Goal: Contribute content

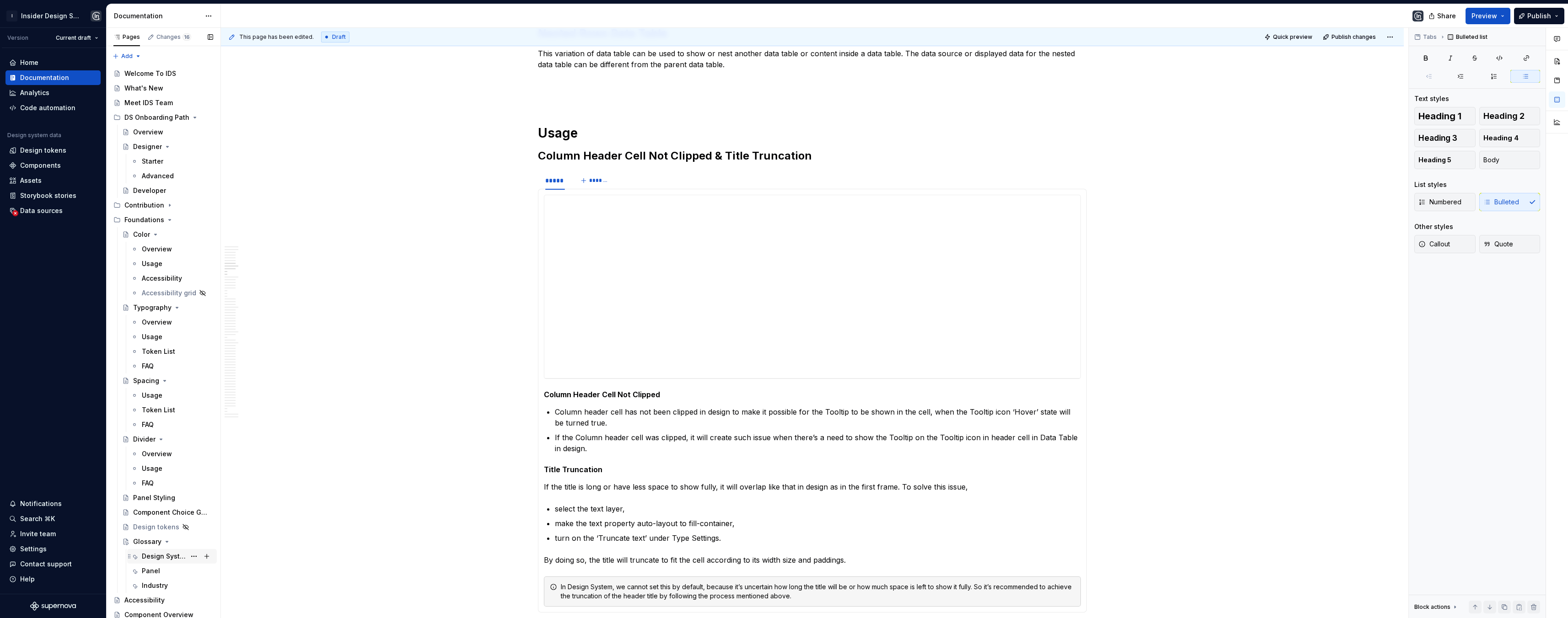
scroll to position [282, 0]
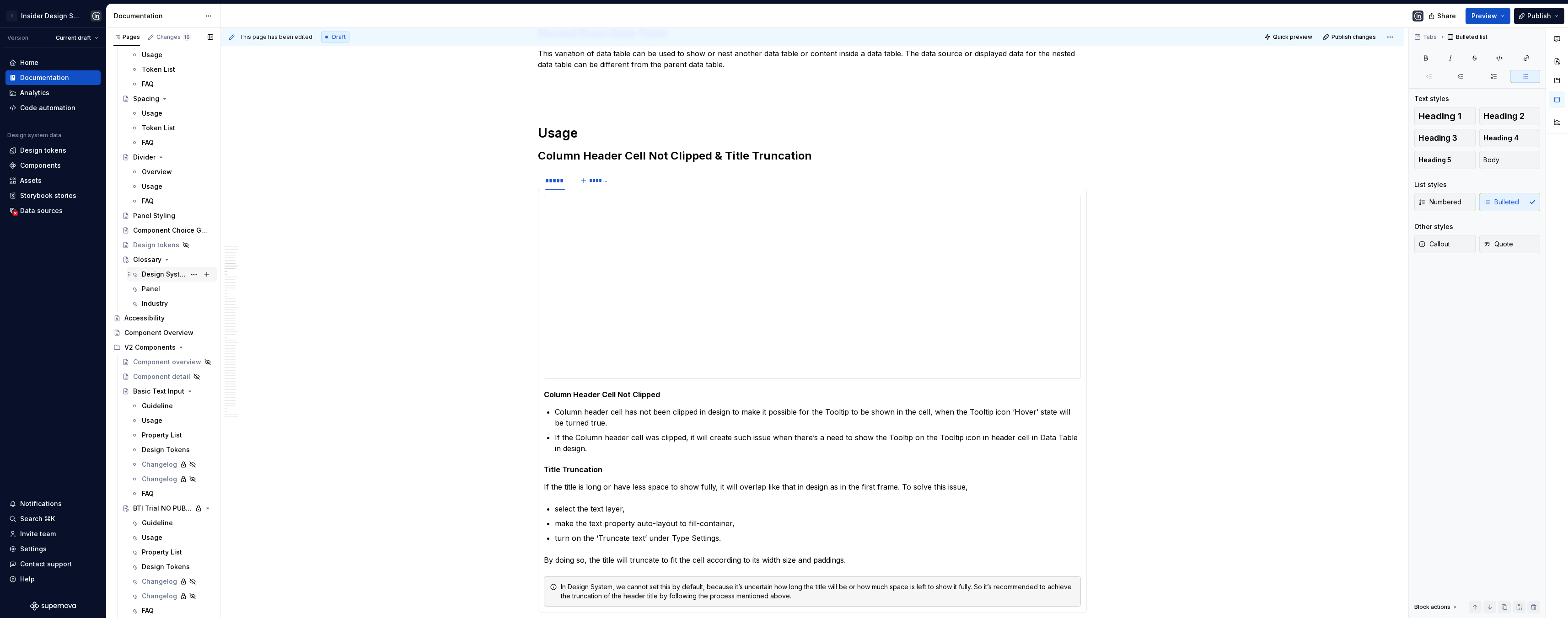
click at [150, 272] on div "Design System" at bounding box center [164, 274] width 44 height 9
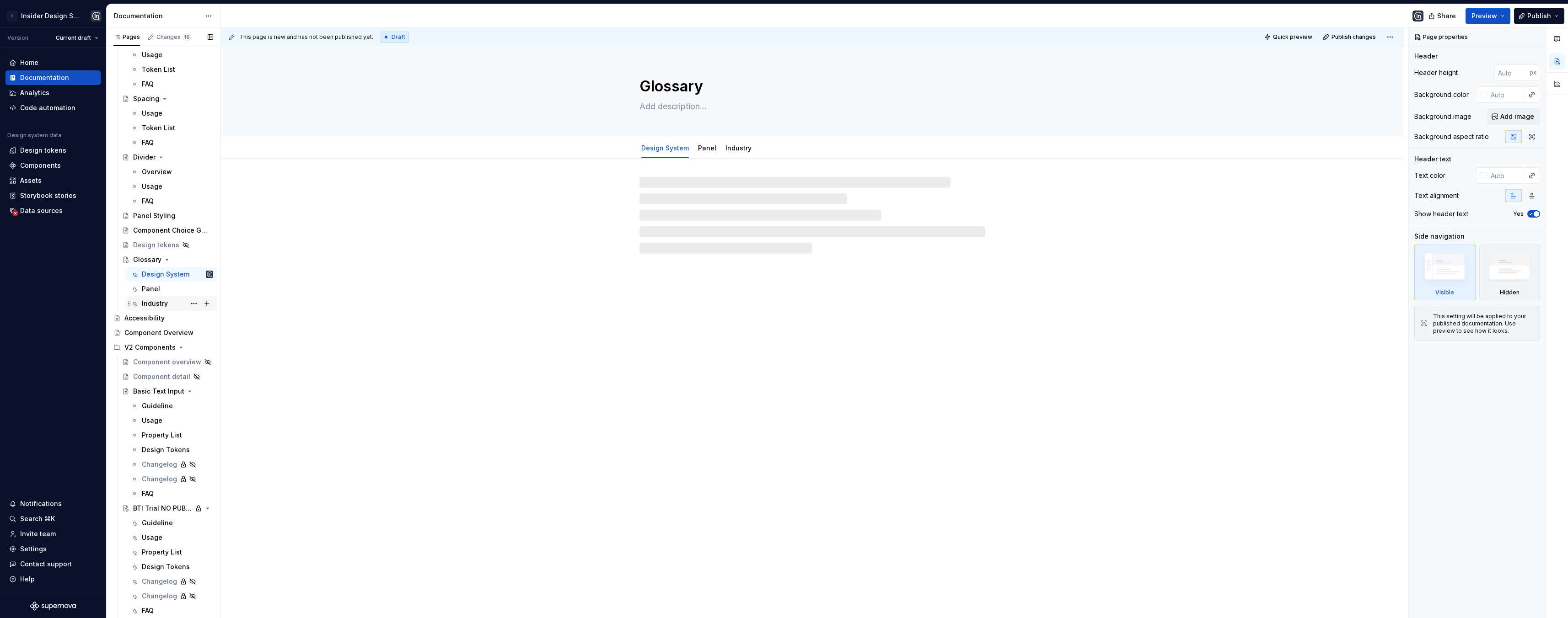
click at [156, 300] on div "Industry" at bounding box center [155, 303] width 26 height 9
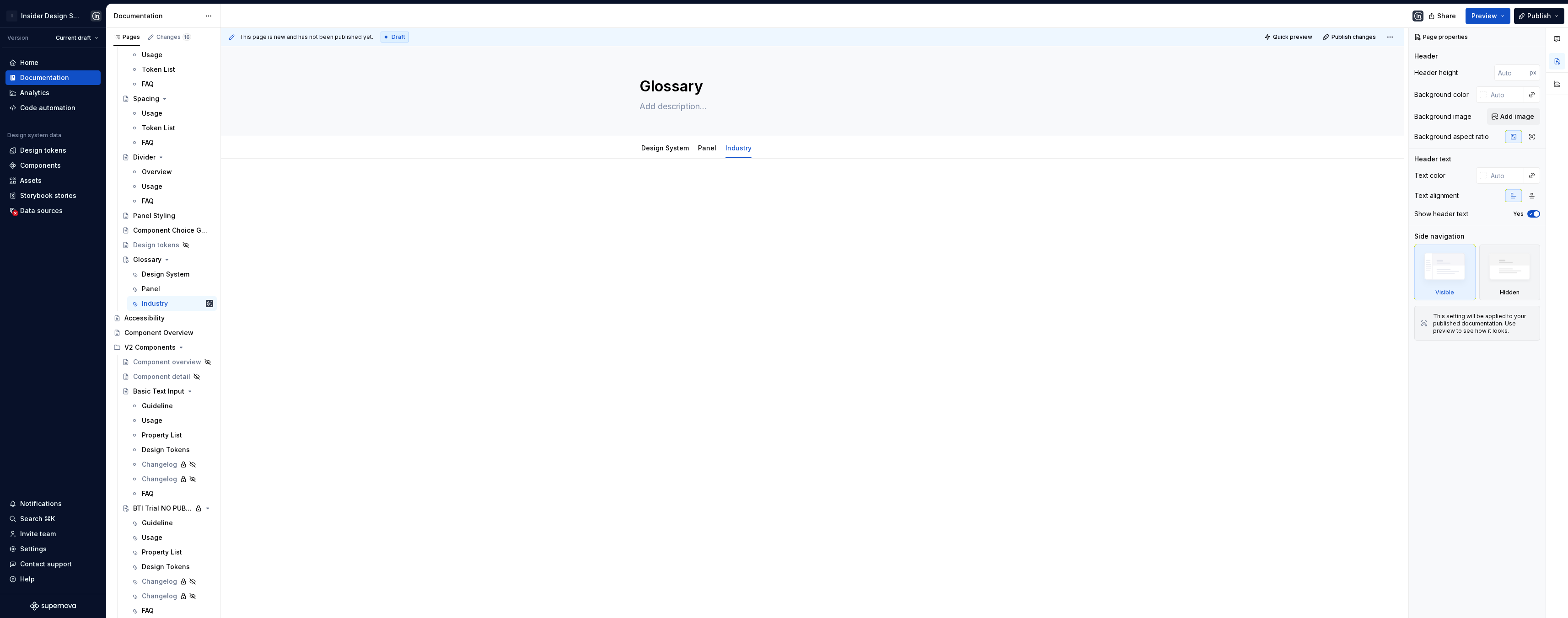
type textarea "*"
click at [545, 181] on p at bounding box center [813, 186] width 549 height 11
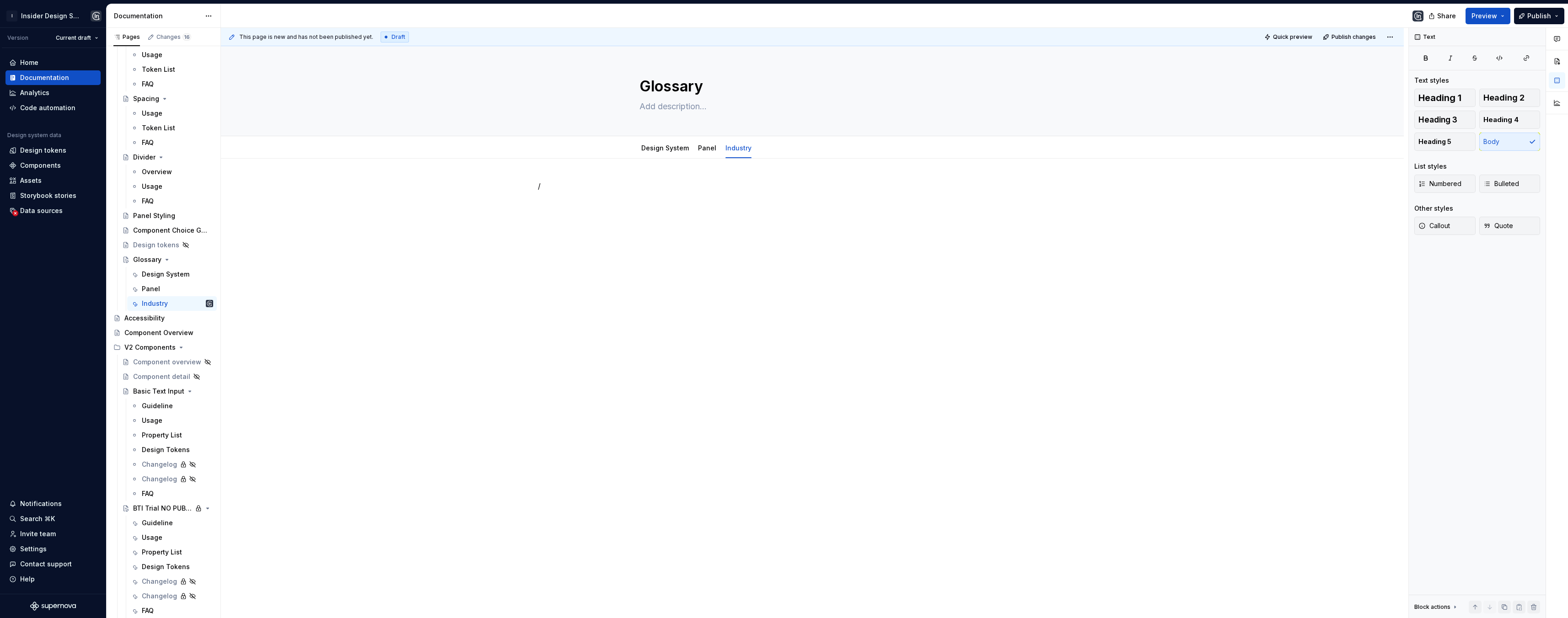
click at [587, 185] on p "/" at bounding box center [813, 186] width 549 height 11
click at [583, 186] on p "/card" at bounding box center [813, 186] width 549 height 11
click at [590, 221] on div "Shortcut links" at bounding box center [607, 218] width 82 height 9
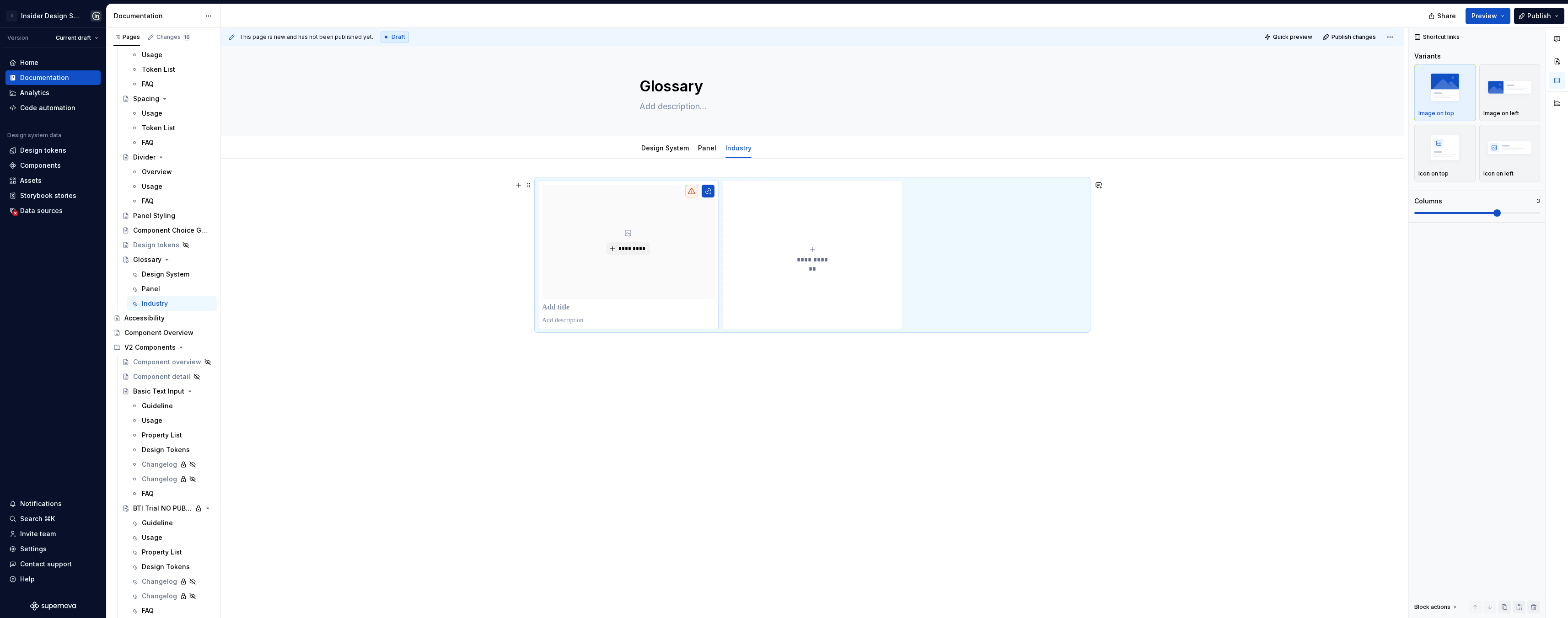
type textarea "*"
